Goal: Task Accomplishment & Management: Use online tool/utility

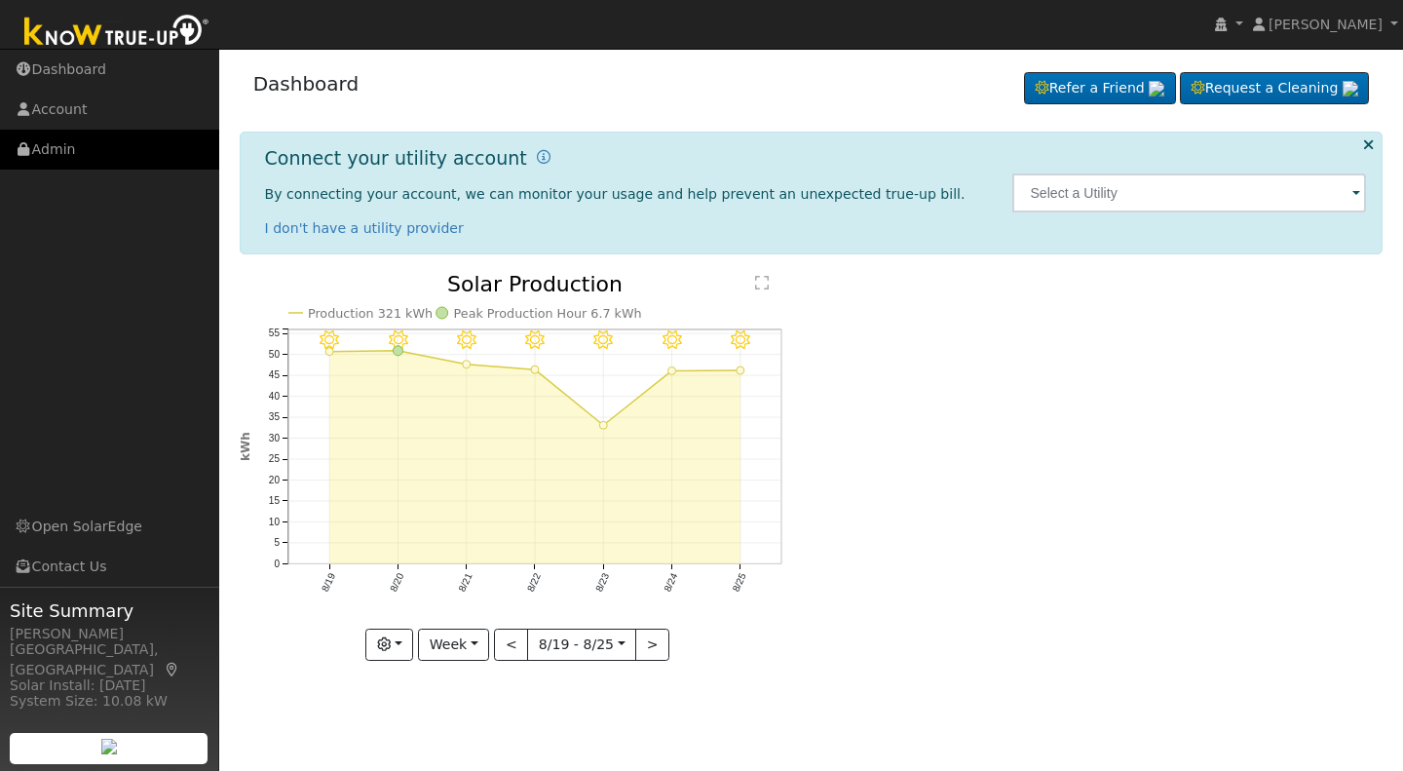
click at [53, 145] on link "Admin" at bounding box center [109, 150] width 219 height 40
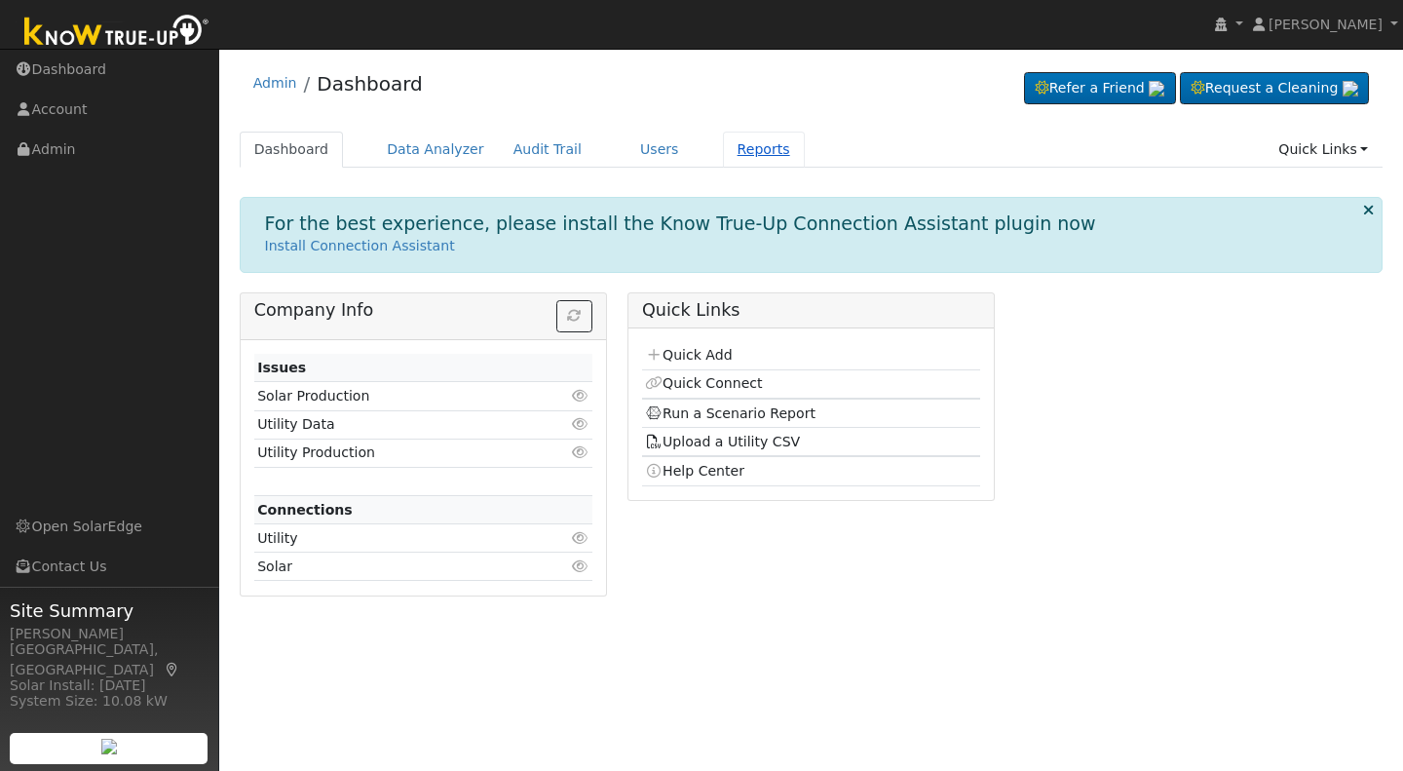
click at [723, 148] on link "Reports" at bounding box center [764, 150] width 82 height 36
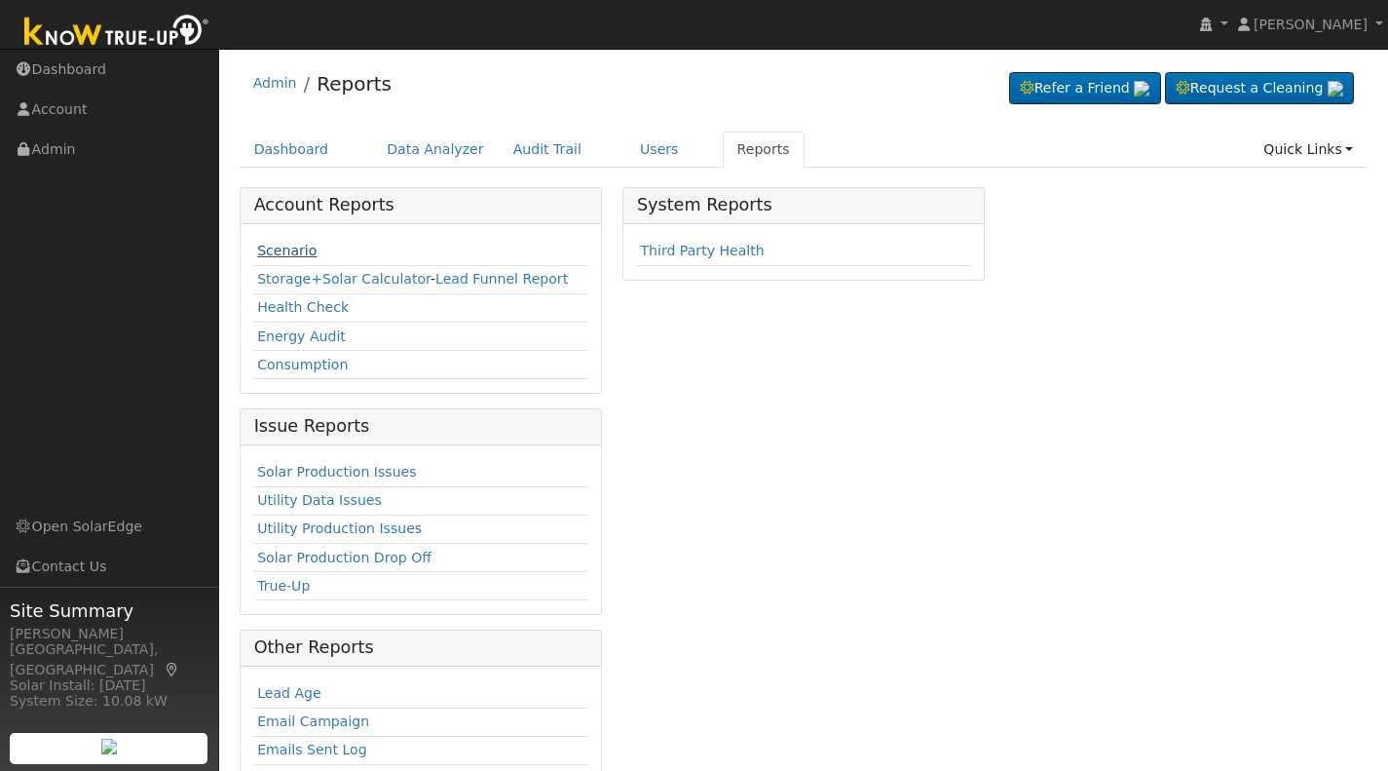
click at [291, 246] on link "Scenario" at bounding box center [286, 251] width 59 height 16
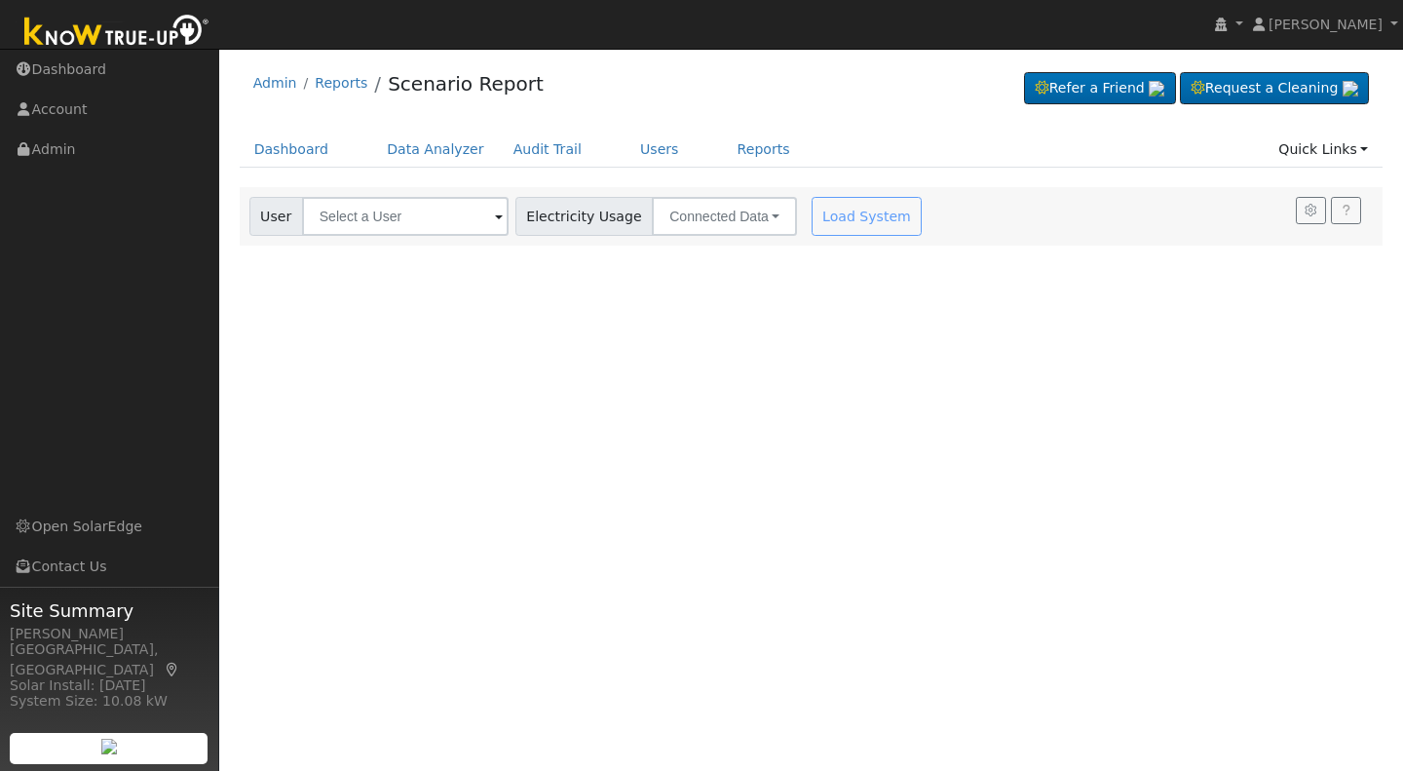
click at [495, 222] on span at bounding box center [499, 218] width 8 height 22
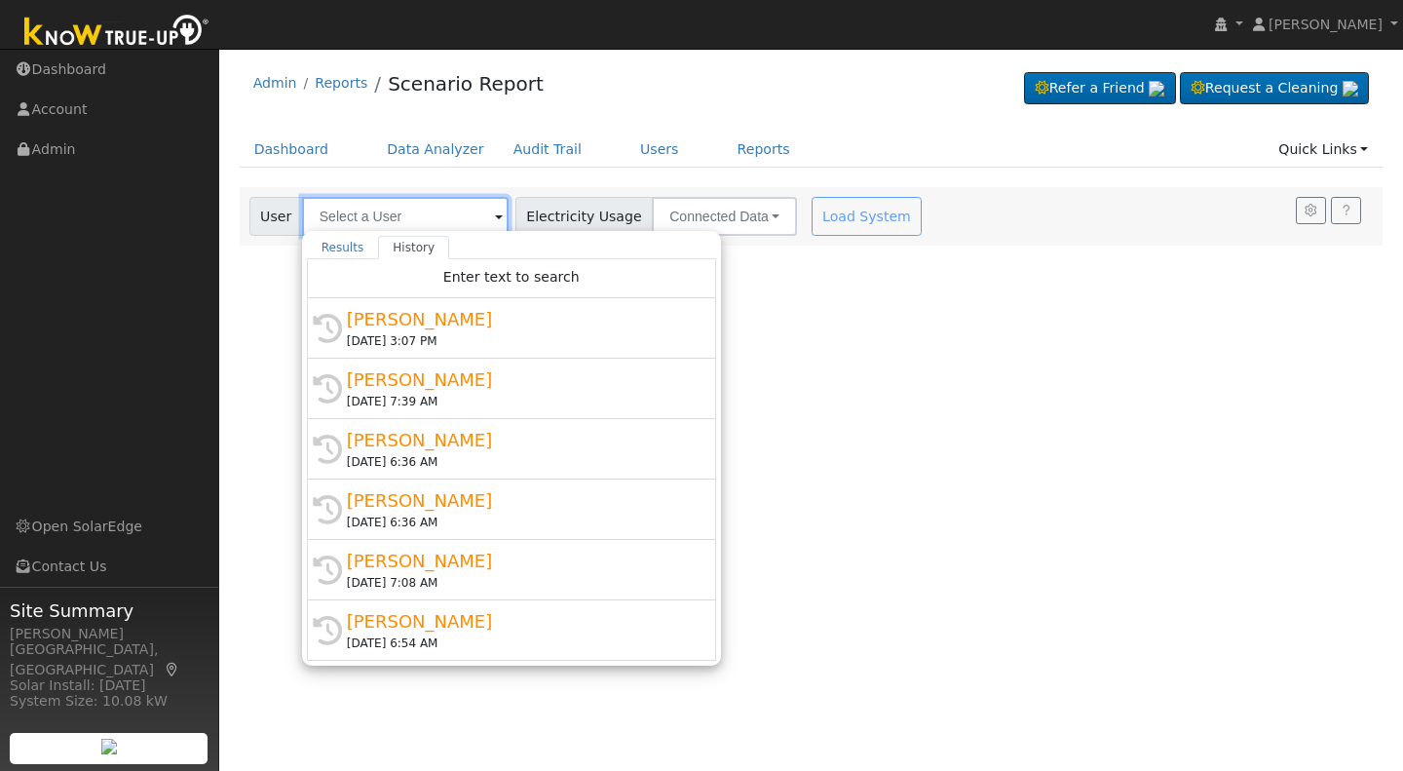
click at [327, 207] on input "text" at bounding box center [405, 216] width 207 height 39
click at [327, 206] on input "text" at bounding box center [405, 216] width 207 height 39
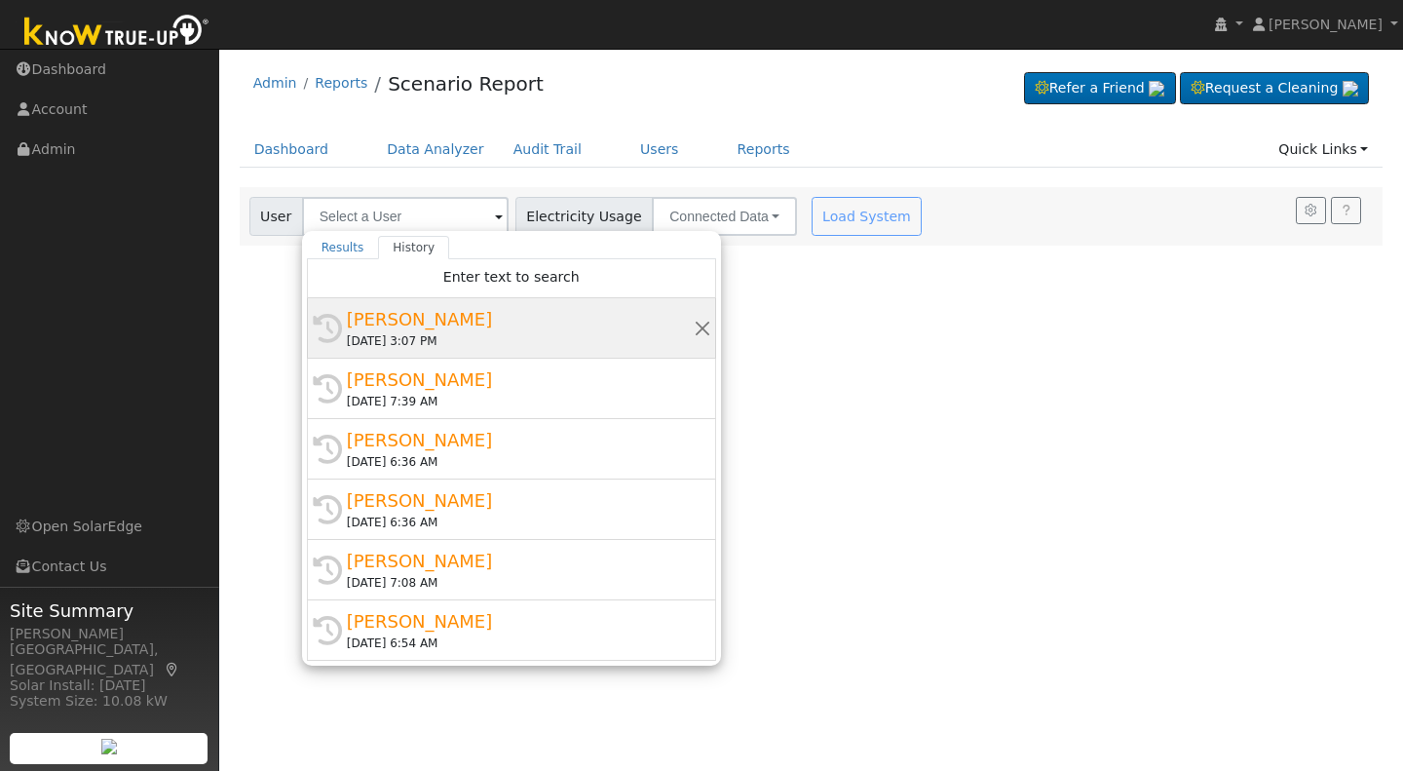
click at [384, 326] on div "[PERSON_NAME]" at bounding box center [520, 319] width 347 height 26
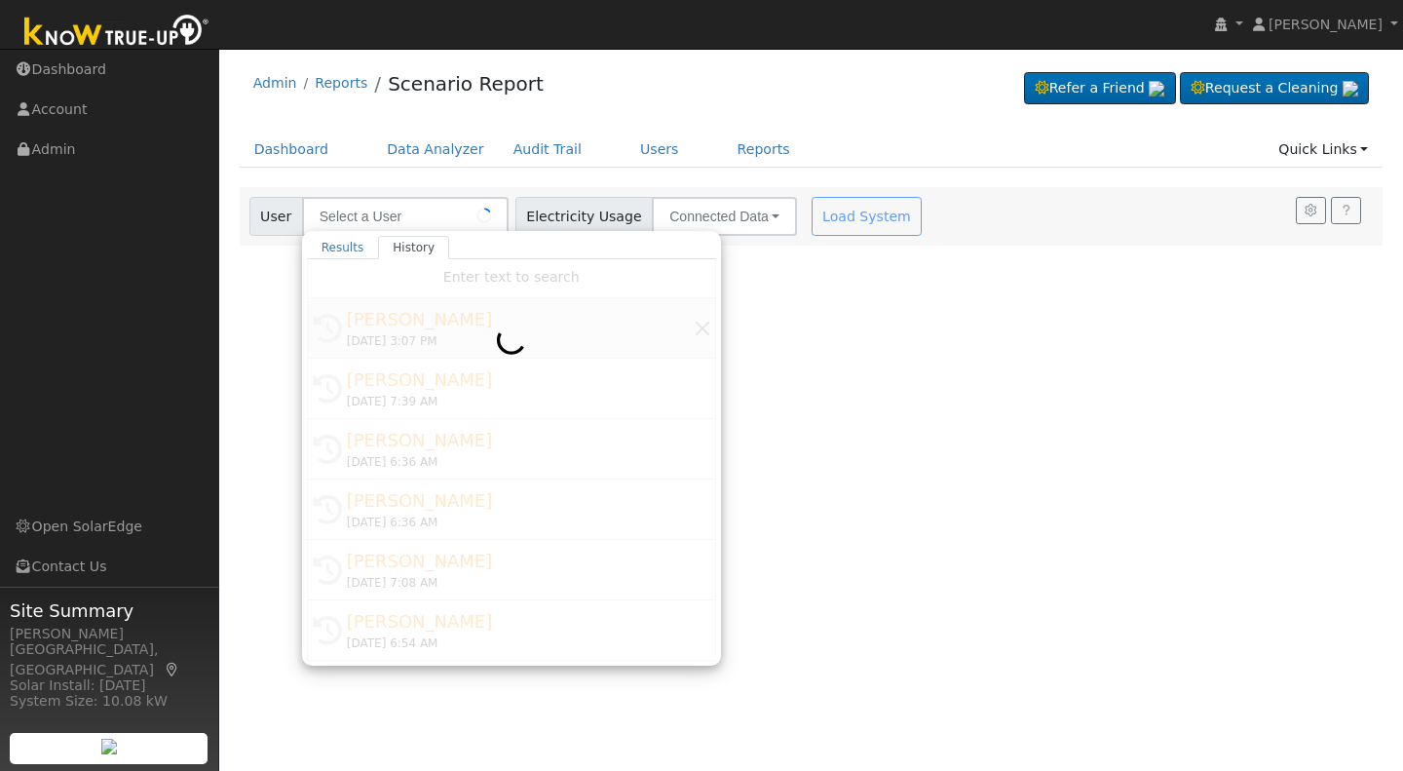
type input "[PERSON_NAME]"
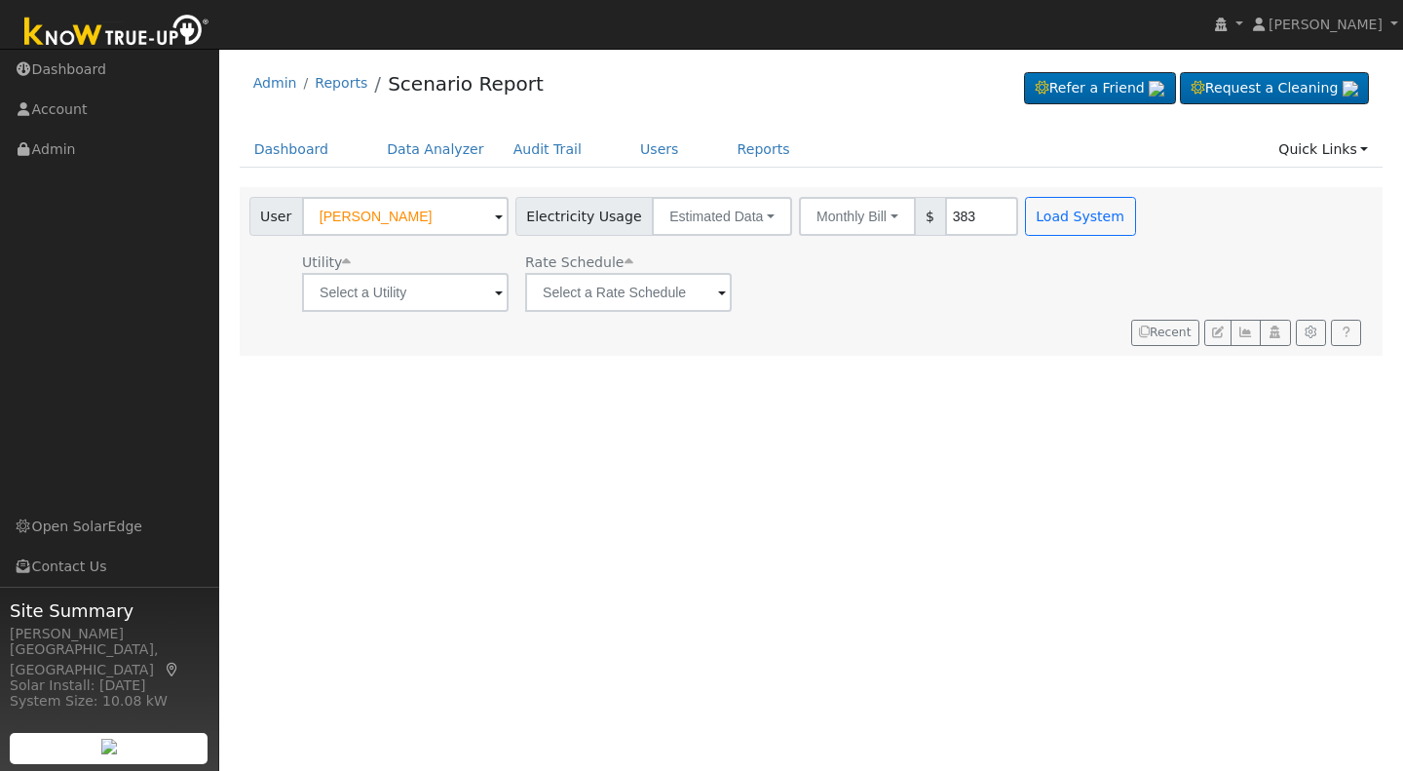
click at [958, 216] on input "383" at bounding box center [981, 216] width 73 height 39
drag, startPoint x: 958, startPoint y: 216, endPoint x: 919, endPoint y: 217, distance: 39.0
click at [945, 217] on input "383" at bounding box center [981, 216] width 73 height 39
type input "483"
click at [973, 317] on div "User [PERSON_NAME] Account Default Account Default Account [STREET_ADDRESS] Pri…" at bounding box center [812, 271] width 1144 height 169
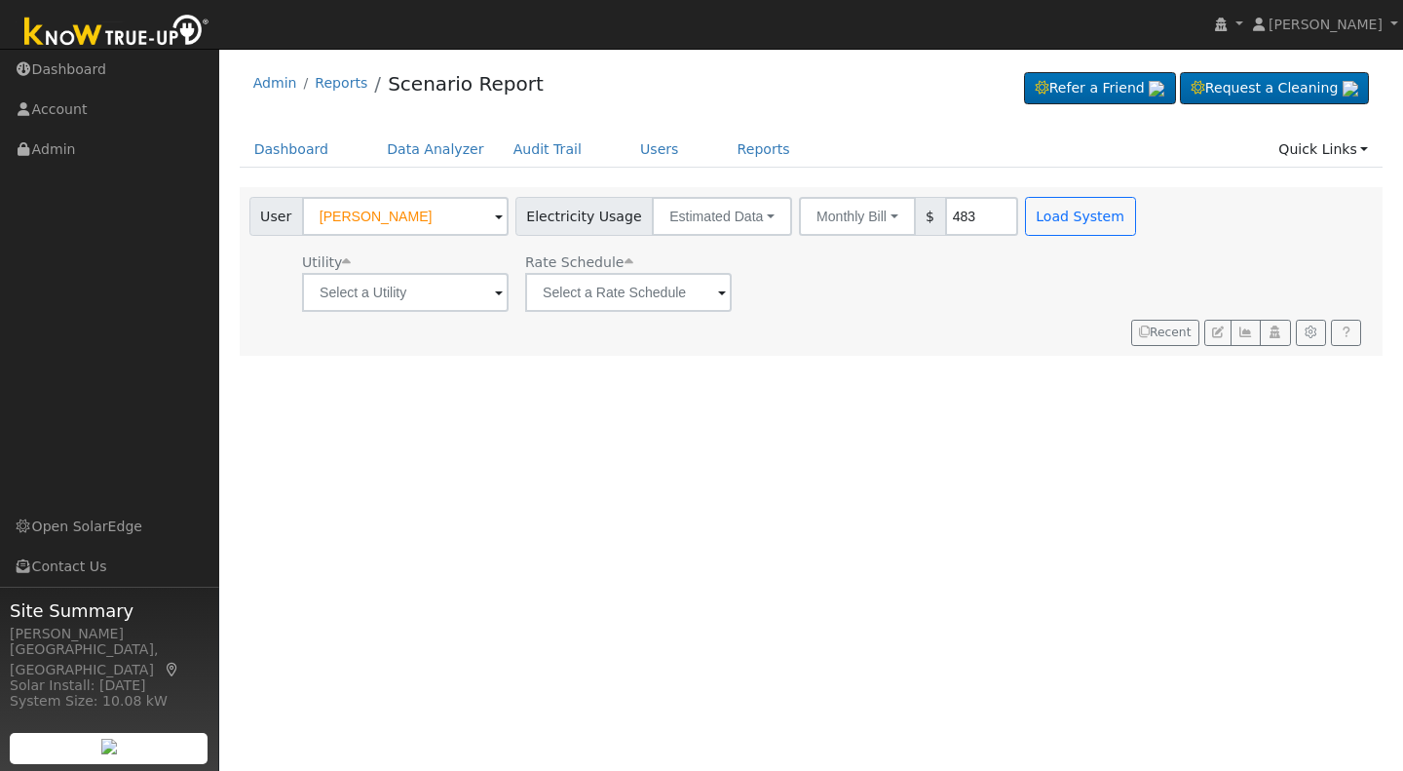
click at [495, 299] on span at bounding box center [499, 294] width 8 height 22
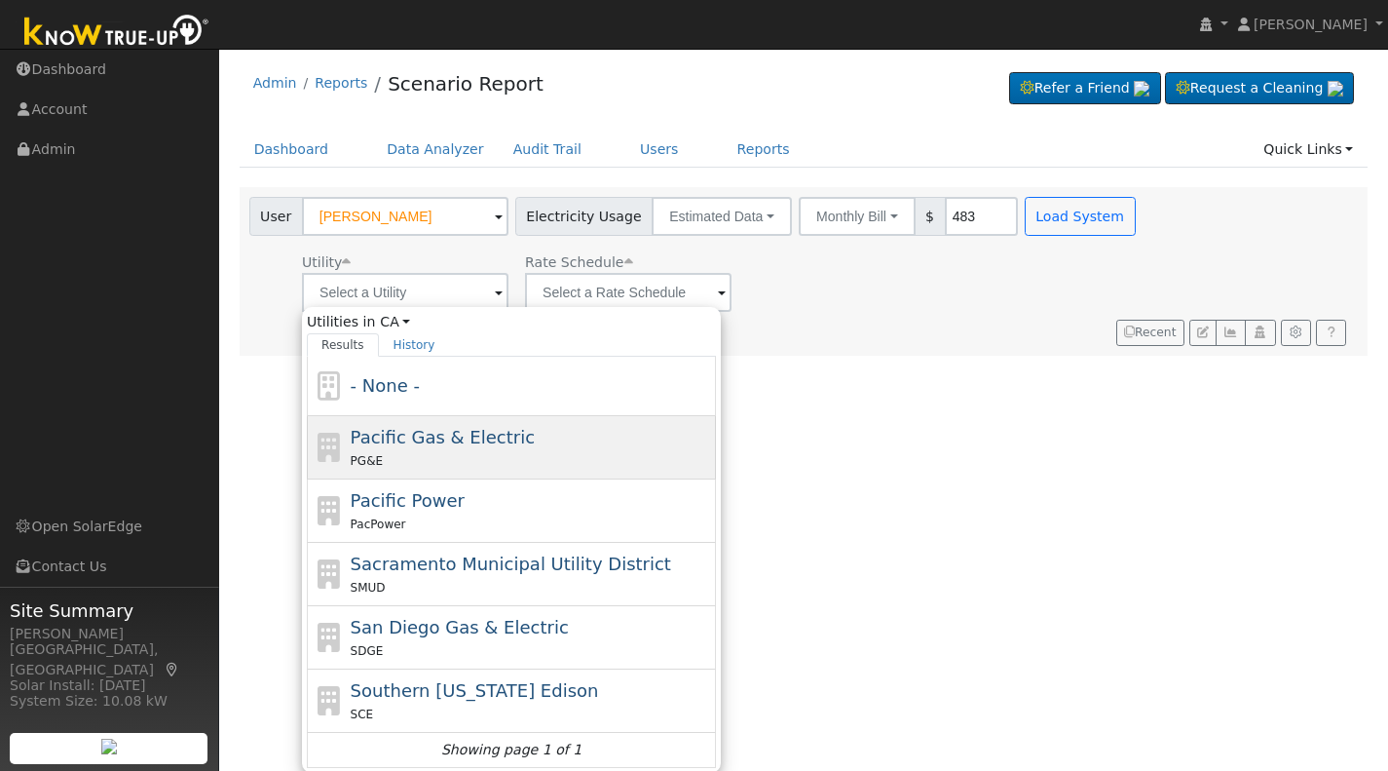
click at [417, 442] on span "Pacific Gas & Electric" at bounding box center [443, 437] width 184 height 20
type input "Pacific Gas & Electric"
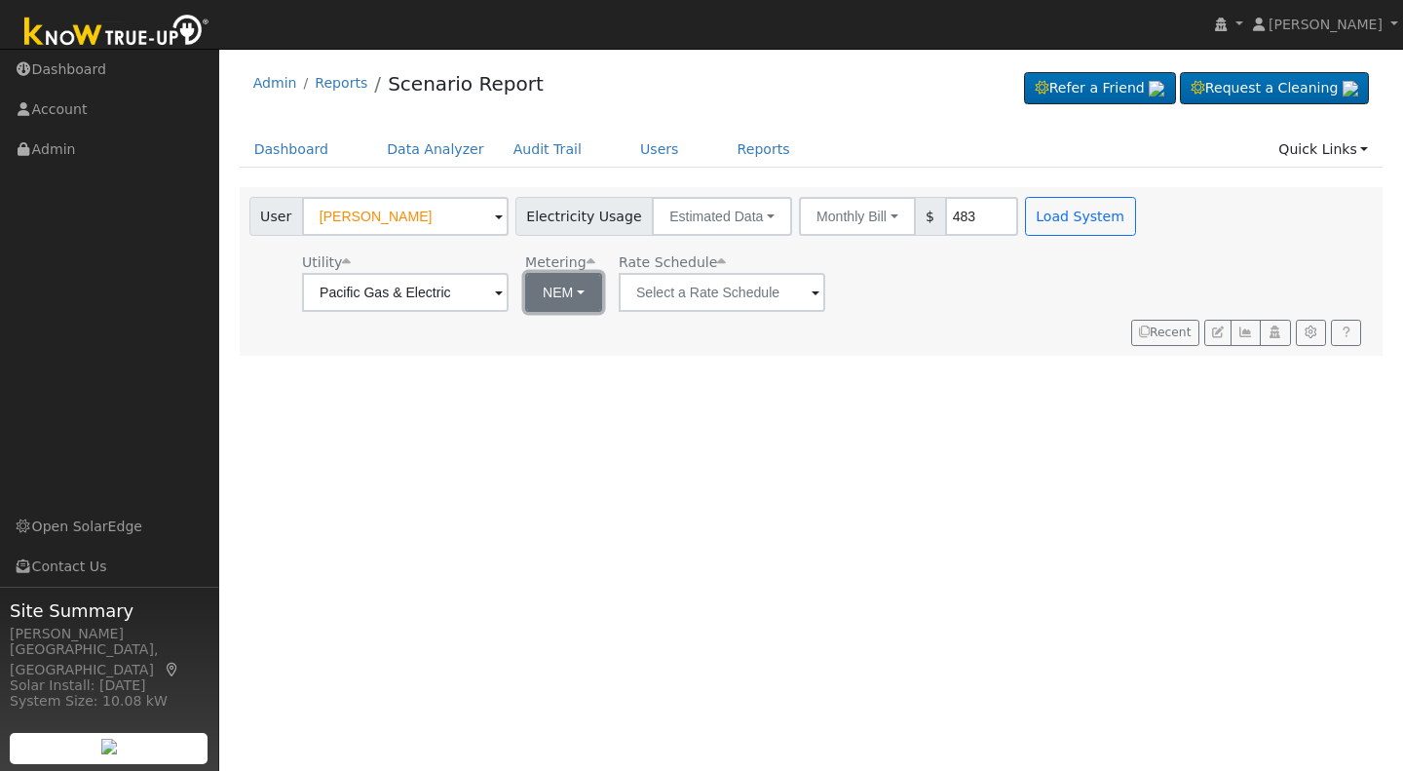
click at [578, 292] on button "NEM" at bounding box center [563, 292] width 77 height 39
click at [551, 365] on link "NBT" at bounding box center [589, 363] width 135 height 27
type input "E-ELEC"
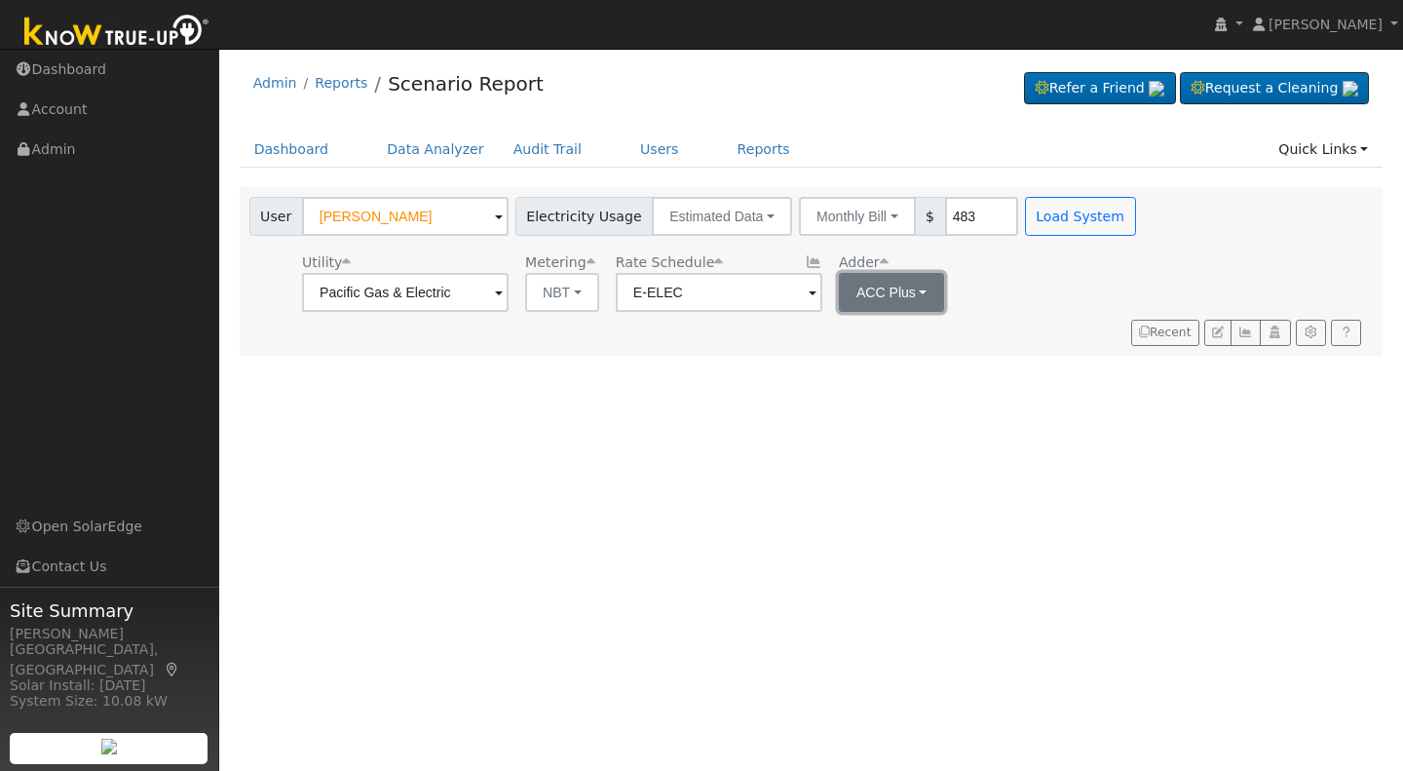
click at [923, 291] on button "ACC Plus" at bounding box center [892, 292] width 106 height 39
click at [866, 391] on link "SB-535" at bounding box center [899, 390] width 135 height 27
click at [1049, 217] on button "Load System" at bounding box center [1080, 216] width 111 height 39
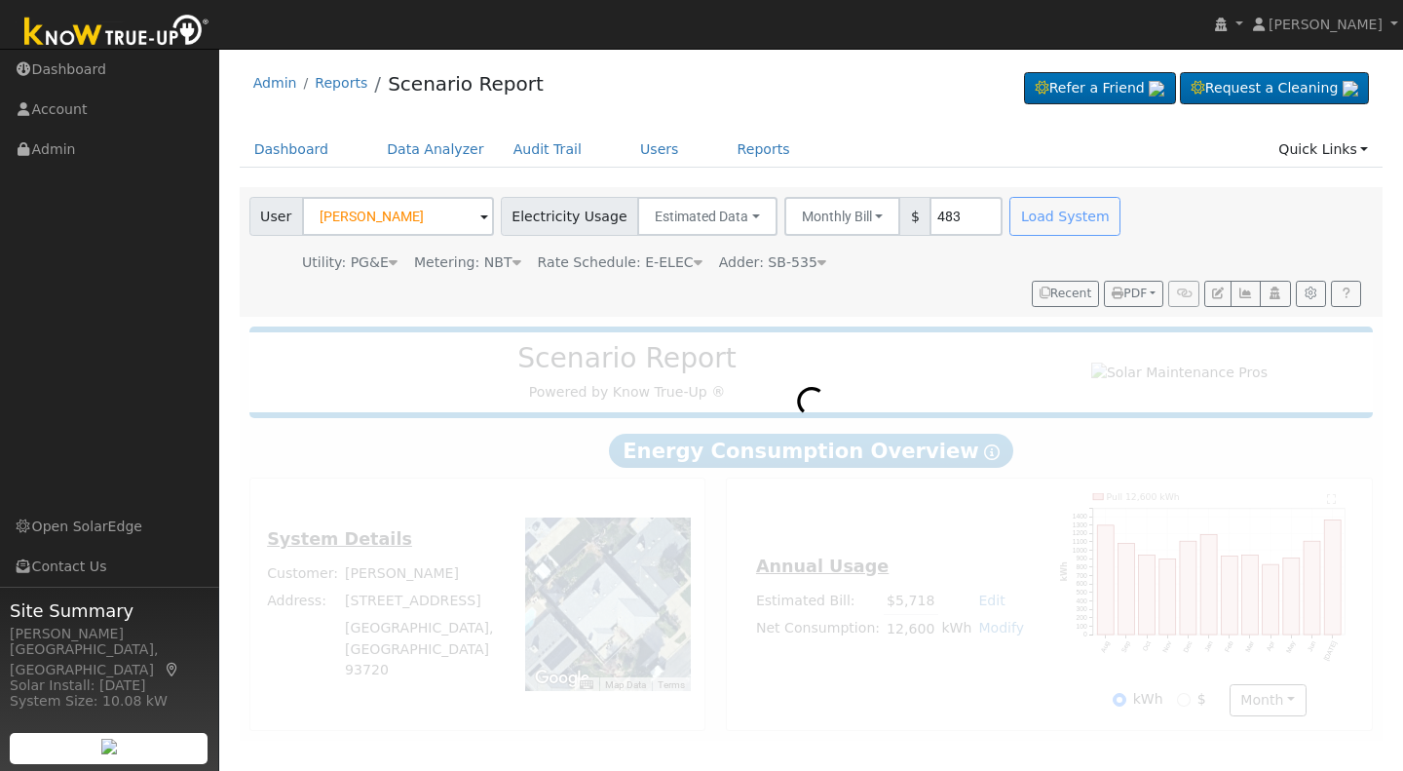
click at [1049, 217] on div "Load System" at bounding box center [1067, 216] width 123 height 39
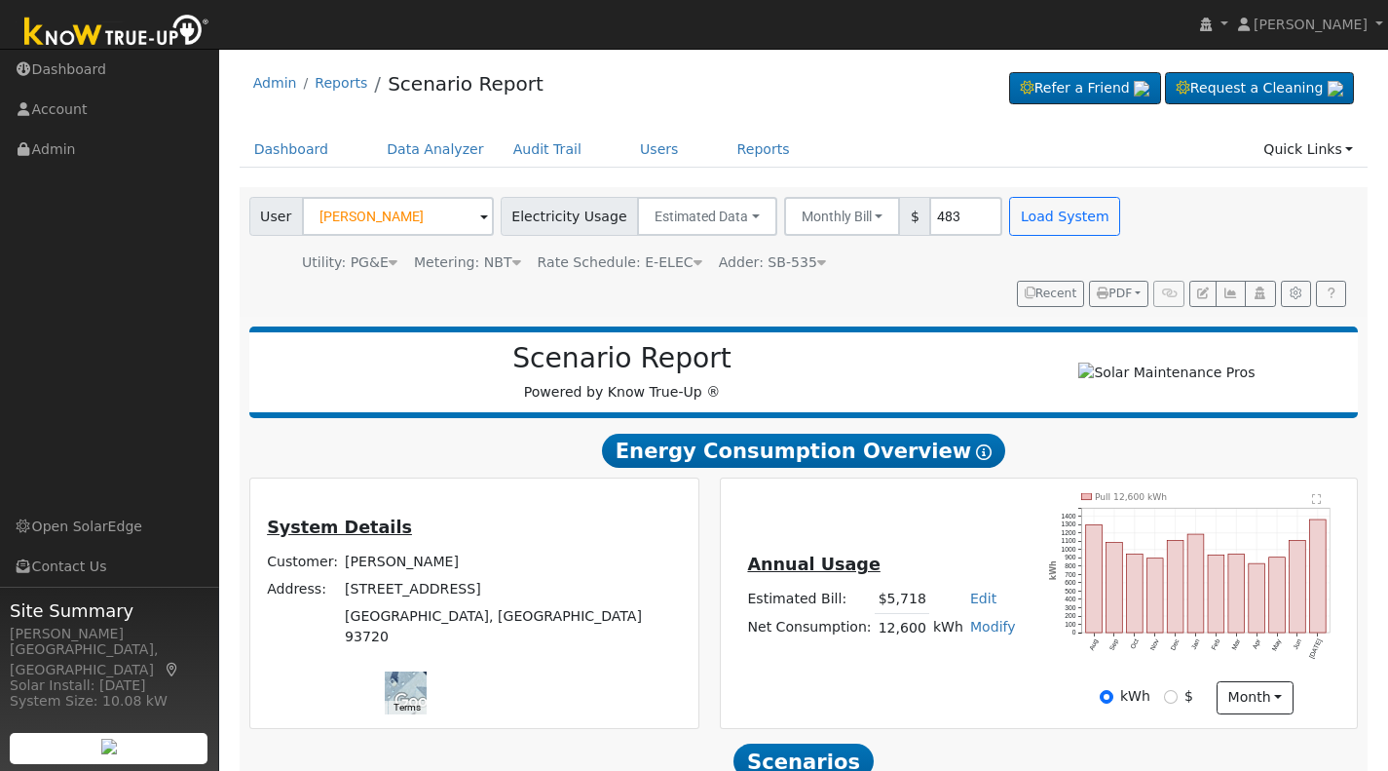
click at [933, 606] on td at bounding box center [947, 599] width 37 height 28
click at [1074, 477] on div "Scenario Report Powered by Know True-Up ® Energy Consumption Overview Show Help…" at bounding box center [804, 682] width 1129 height 731
click at [1138, 221] on div "User [PERSON_NAME] Account Default Account Default Account [STREET_ADDRESS] Pri…" at bounding box center [801, 248] width 1110 height 117
